Goal: Task Accomplishment & Management: Complete application form

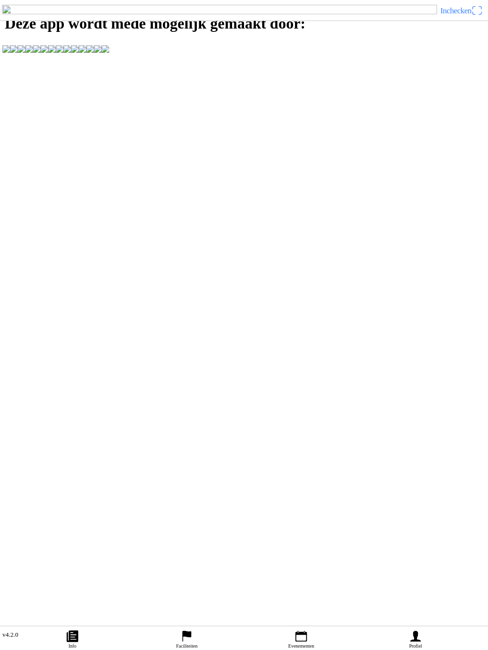
click at [422, 632] on link "Profiel" at bounding box center [415, 639] width 114 height 24
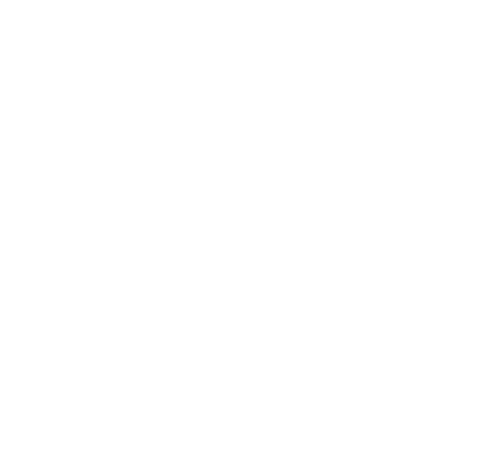
click at [0, 0] on slot "Een account aanmaken" at bounding box center [0, 0] width 0 height 0
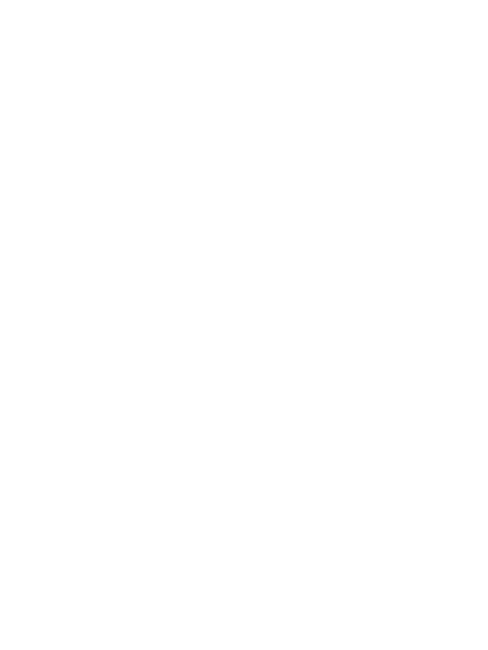
click at [93, 51] on button "button" at bounding box center [248, 40] width 480 height 20
click at [93, 92] on input "text" at bounding box center [246, 82] width 476 height 19
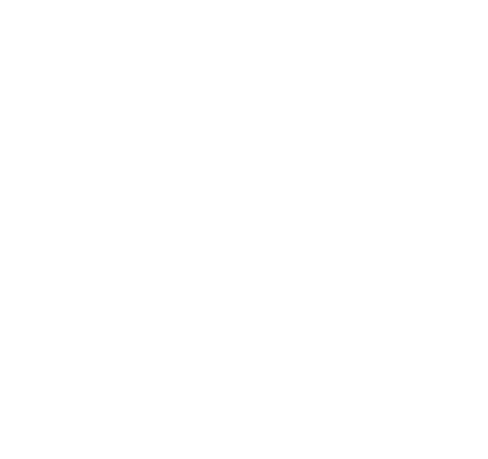
type input "Sander"
click at [45, 113] on input "text" at bounding box center [246, 103] width 476 height 19
type input "[PERSON_NAME]"
click at [47, 134] on input "email" at bounding box center [246, 124] width 476 height 19
type input "[EMAIL_ADDRESS][DOMAIN_NAME]"
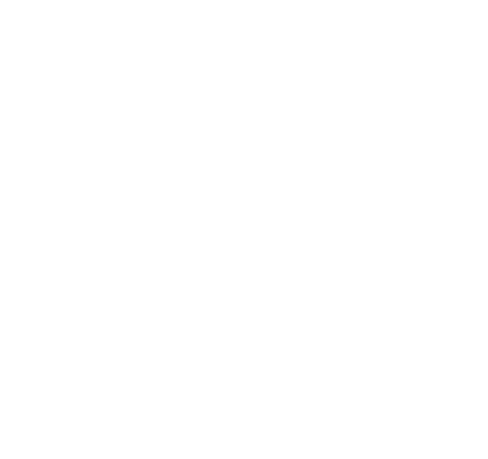
click at [90, 156] on div at bounding box center [248, 145] width 480 height 21
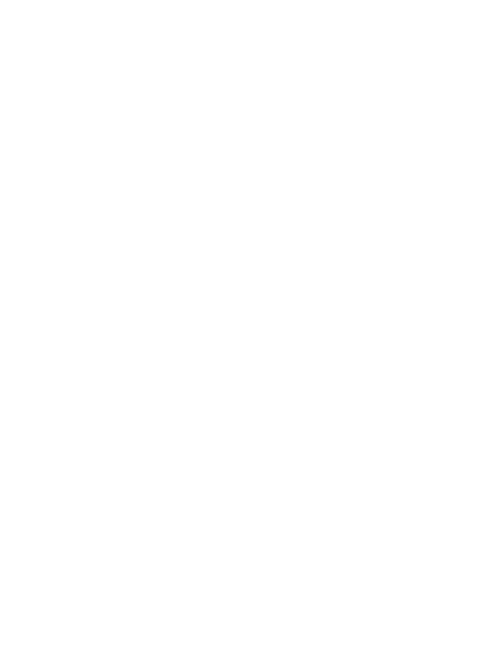
click at [86, 177] on button "button" at bounding box center [248, 166] width 480 height 20
click at [47, 198] on button "button" at bounding box center [248, 187] width 480 height 20
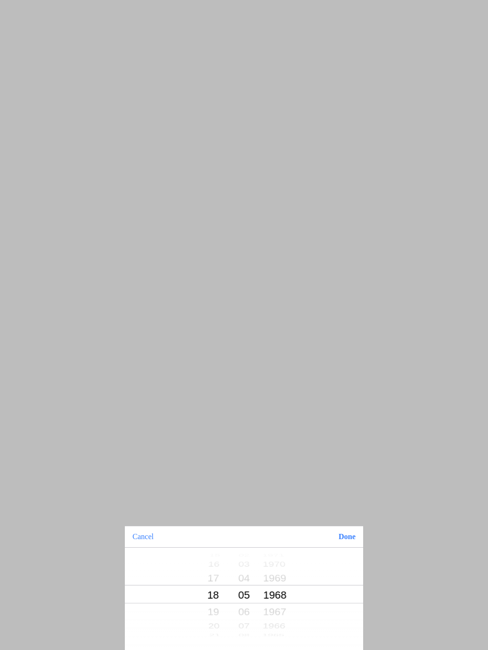
click at [349, 541] on button "Done" at bounding box center [346, 537] width 32 height 21
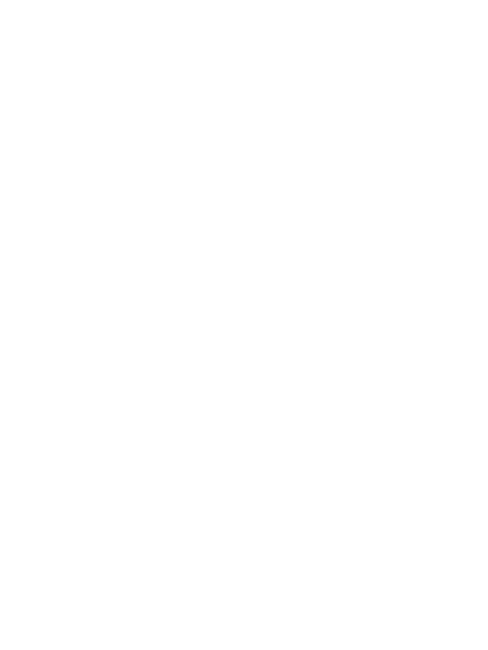
type input "Sander"
click at [279, 289] on span "Registreren" at bounding box center [244, 278] width 470 height 21
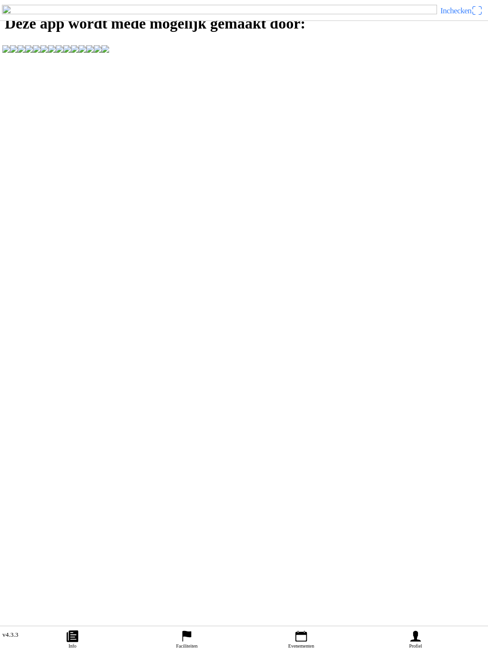
click at [417, 644] on ion-label "Profiel" at bounding box center [415, 646] width 13 height 5
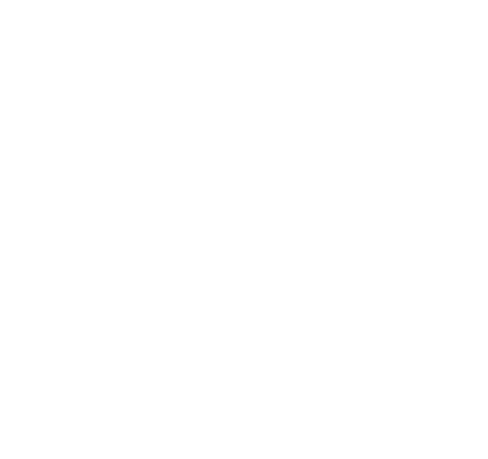
click at [284, 99] on span "Een account aanmaken" at bounding box center [244, 88] width 470 height 21
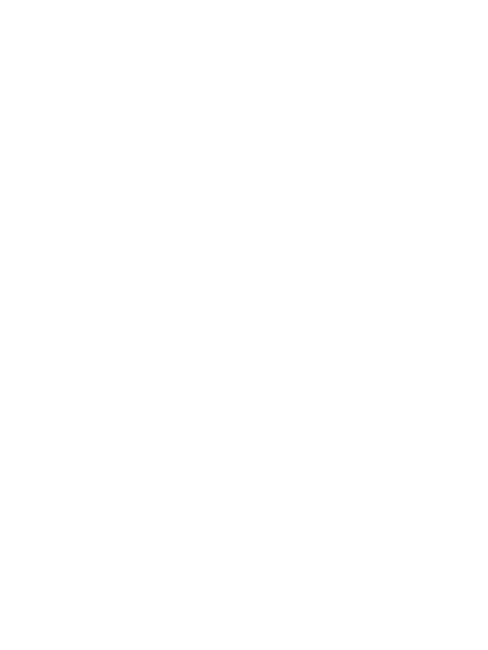
click at [99, 51] on button "button" at bounding box center [248, 40] width 480 height 20
click at [40, 92] on input "text" at bounding box center [246, 82] width 476 height 19
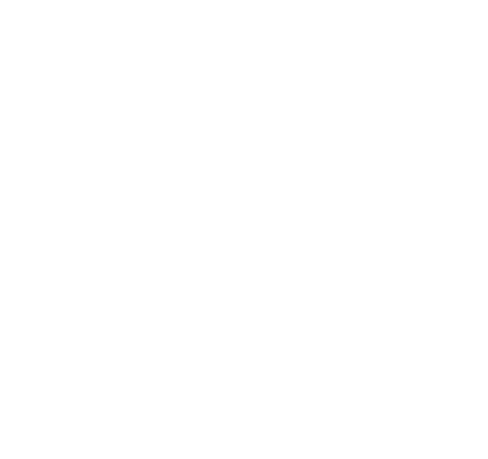
type input "Sander"
click at [61, 113] on input "text" at bounding box center [246, 103] width 476 height 19
type input "[PERSON_NAME]"
click at [43, 134] on input "email" at bounding box center [246, 124] width 476 height 19
type input "[EMAIL_ADDRESS][DOMAIN_NAME]"
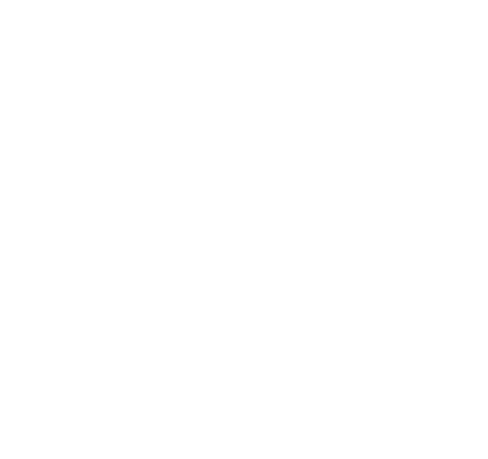
click at [65, 155] on input "email" at bounding box center [246, 145] width 476 height 19
click at [80, 198] on button "button" at bounding box center [248, 187] width 480 height 20
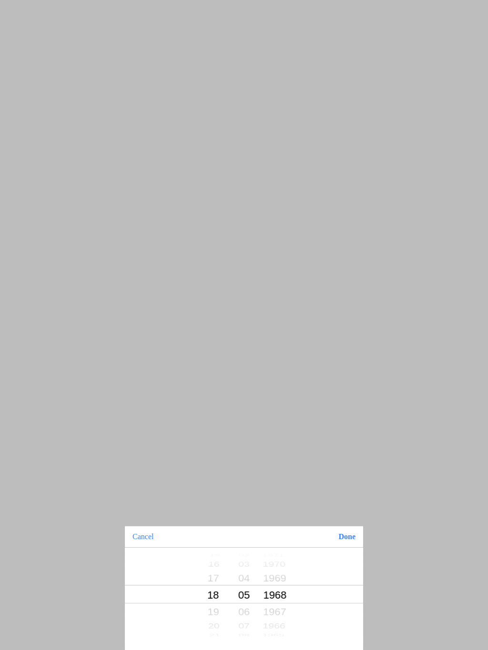
click at [349, 540] on button "Done" at bounding box center [346, 537] width 32 height 21
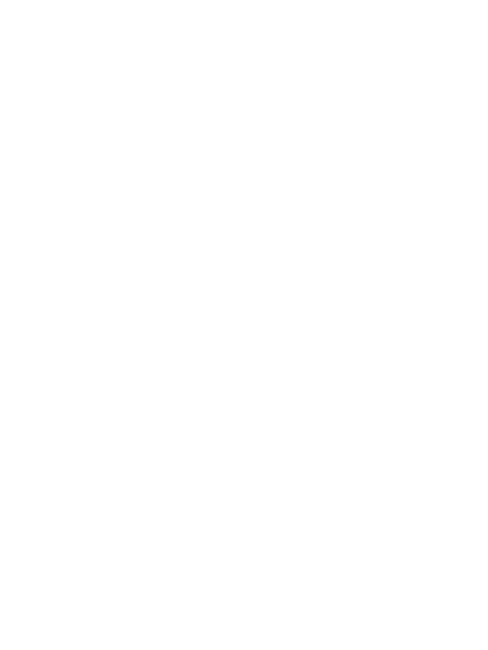
type input "Sander"
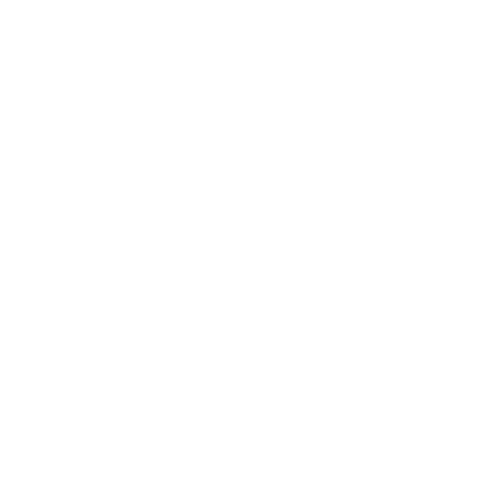
click at [300, 289] on span "Registreren" at bounding box center [244, 277] width 470 height 21
